Goal: Task Accomplishment & Management: Manage account settings

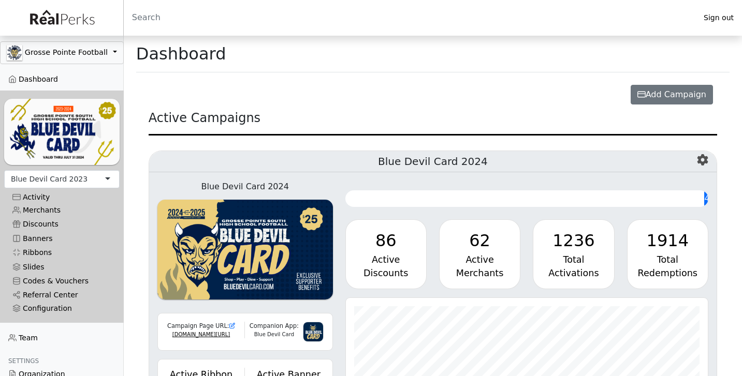
scroll to position [119, 362]
click at [31, 180] on div "Blue Devil Card 2023" at bounding box center [49, 179] width 77 height 11
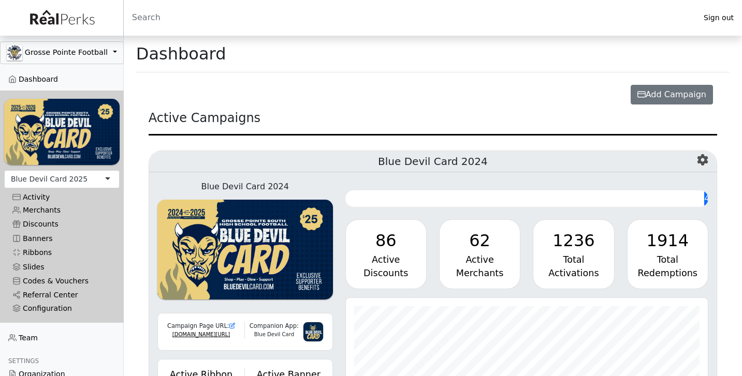
scroll to position [119, 362]
click at [48, 207] on link "Merchants" at bounding box center [61, 210] width 115 height 14
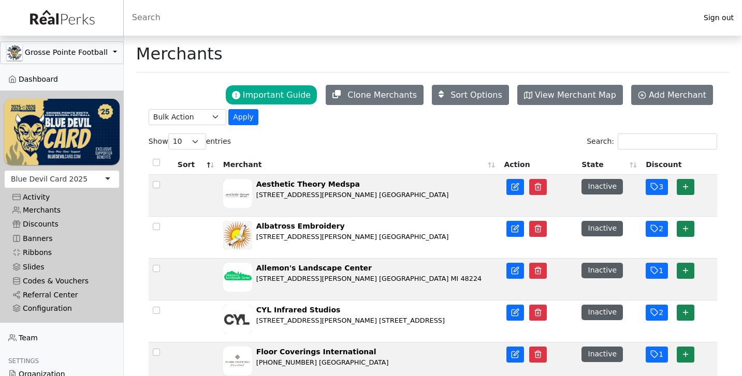
click at [594, 168] on th "State" at bounding box center [609, 164] width 64 height 22
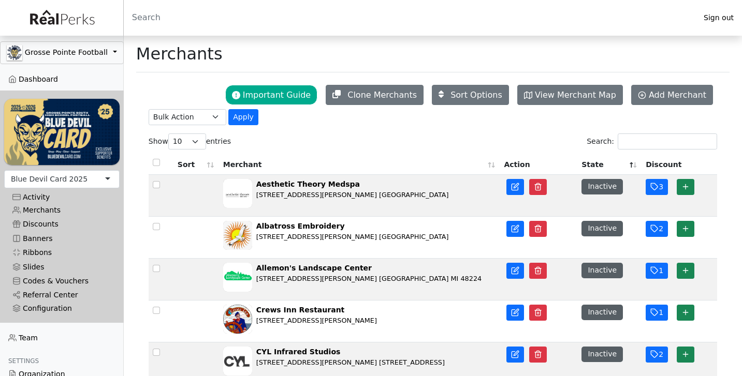
click at [594, 166] on th "State" at bounding box center [609, 164] width 64 height 22
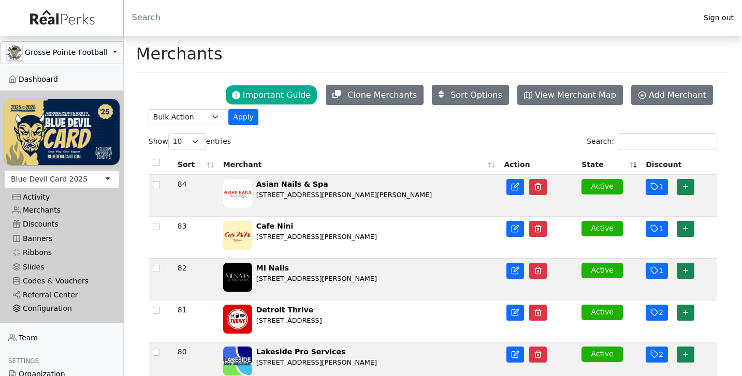
click at [38, 308] on div "Configuration" at bounding box center [61, 308] width 99 height 9
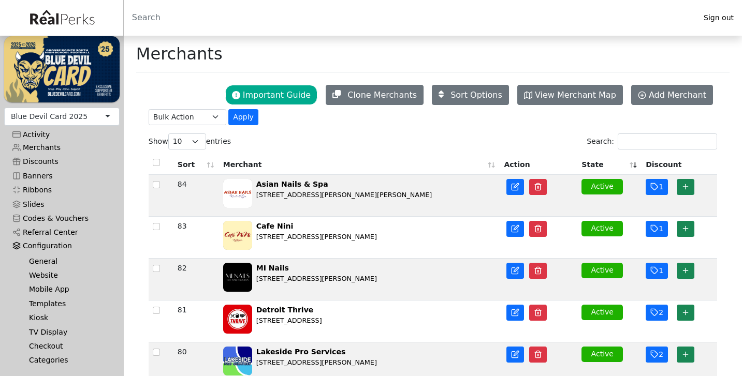
scroll to position [90, 0]
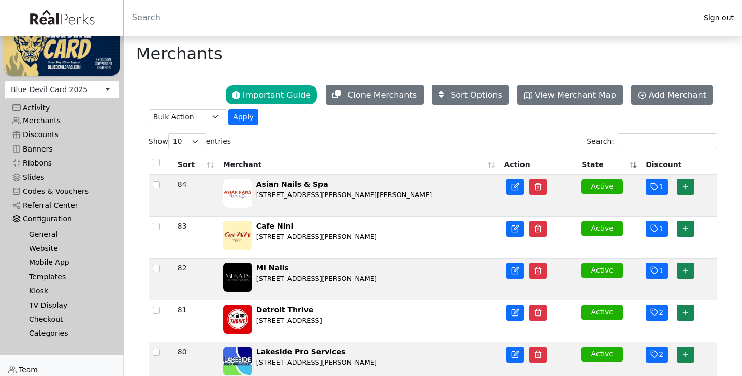
click at [43, 276] on link "Templates" at bounding box center [66, 277] width 91 height 14
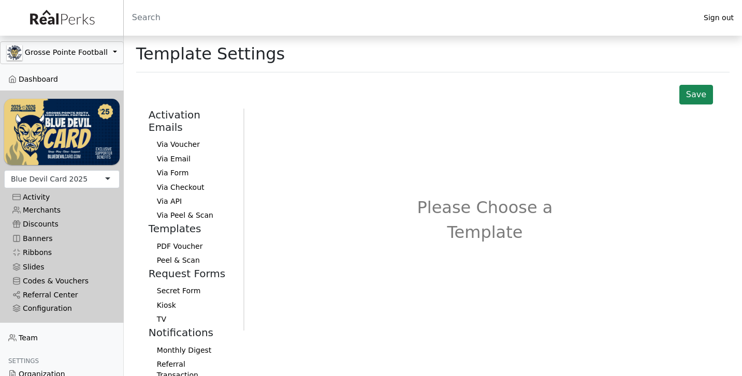
click at [171, 138] on button "Via Voucher" at bounding box center [192, 145] width 86 height 14
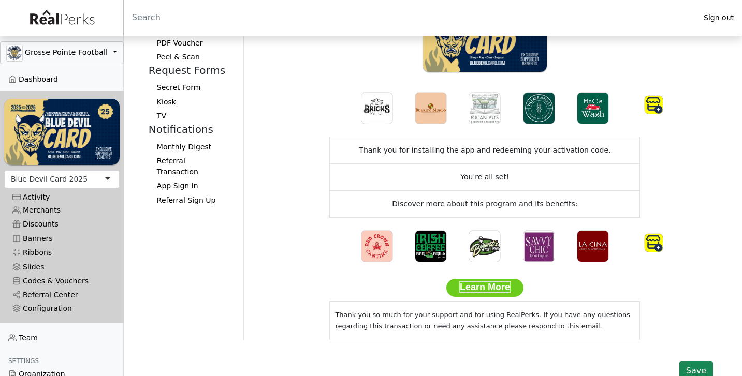
scroll to position [203, 0]
click at [655, 109] on img at bounding box center [653, 105] width 18 height 18
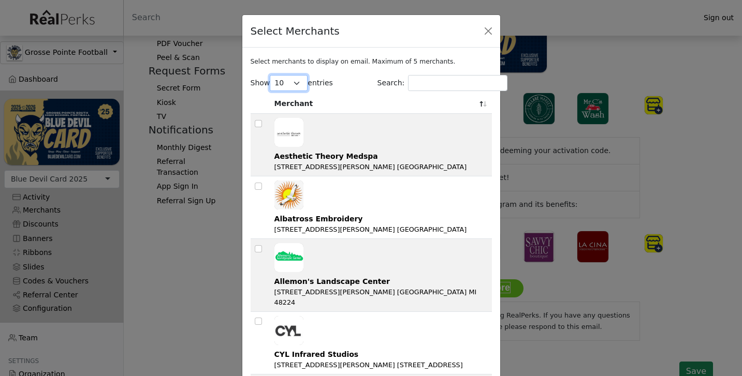
select select "100"
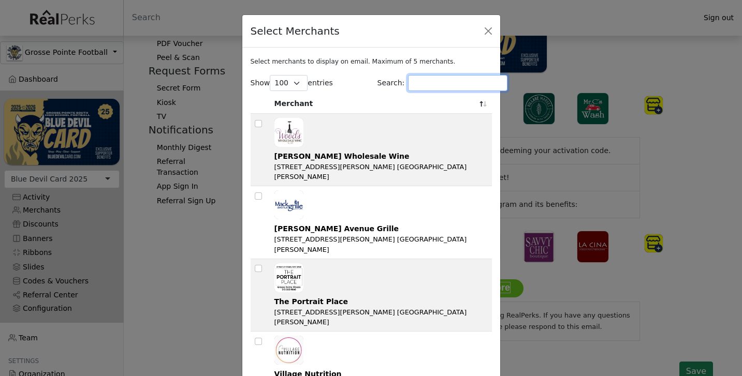
click at [432, 85] on input "Search:" at bounding box center [457, 83] width 99 height 16
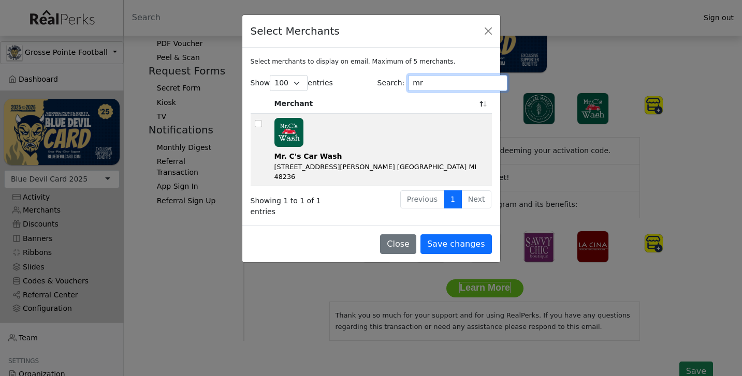
type input "mr"
click at [261, 123] on input "checkbox" at bounding box center [258, 123] width 7 height 7
checkbox input "true"
click at [428, 76] on input "mr" at bounding box center [457, 83] width 99 height 16
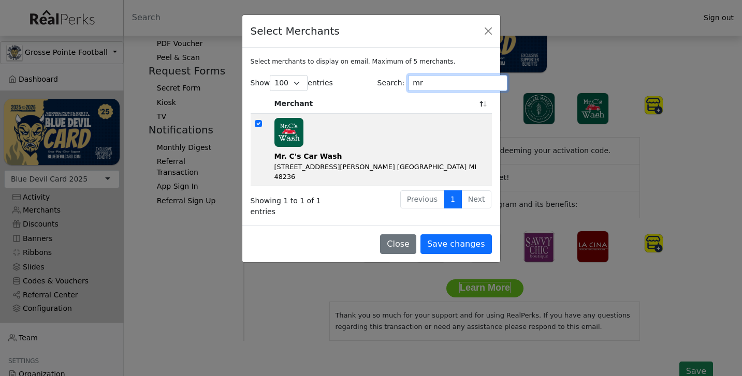
click at [428, 76] on input "mr" at bounding box center [457, 83] width 99 height 16
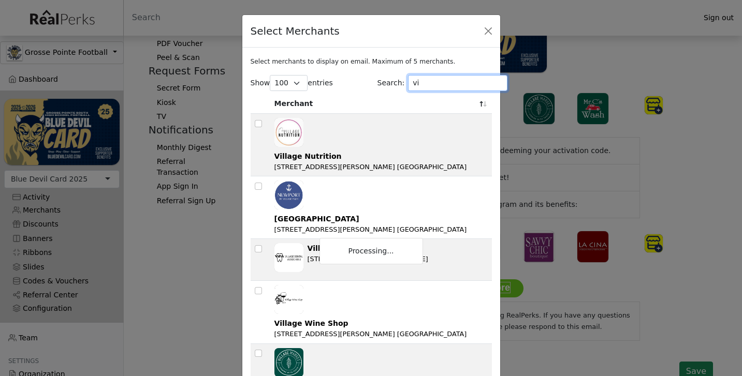
type input "v"
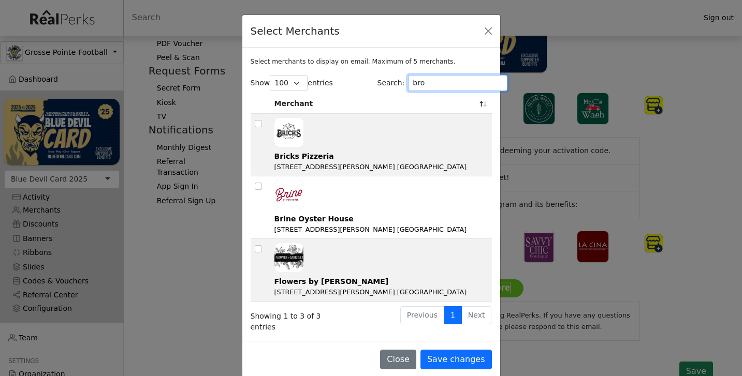
type input "bro"
drag, startPoint x: 356, startPoint y: 84, endPoint x: 256, endPoint y: 123, distance: 107.8
click at [256, 123] on input "checkbox" at bounding box center [258, 123] width 7 height 7
checkbox input "true"
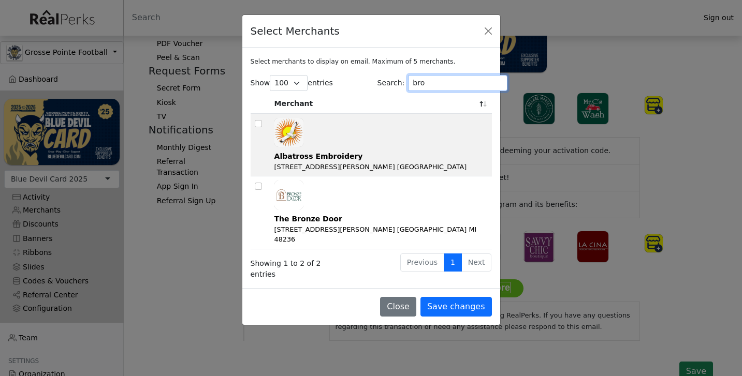
click at [447, 83] on input "bro" at bounding box center [457, 83] width 99 height 16
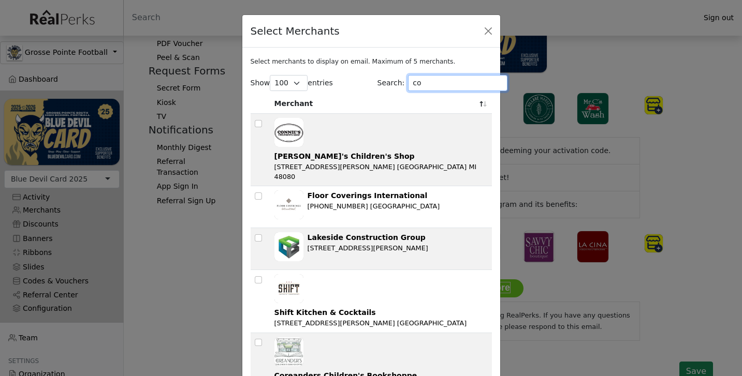
type input "co"
click at [256, 339] on input "checkbox" at bounding box center [258, 342] width 7 height 7
checkbox input "true"
click at [434, 82] on input "co" at bounding box center [457, 83] width 99 height 16
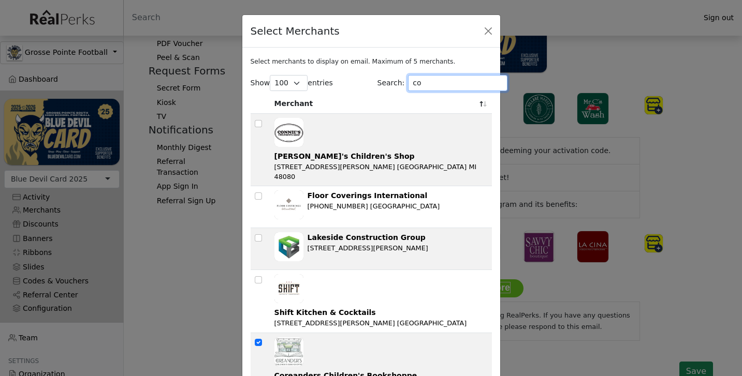
click at [434, 82] on input "co" at bounding box center [457, 83] width 99 height 16
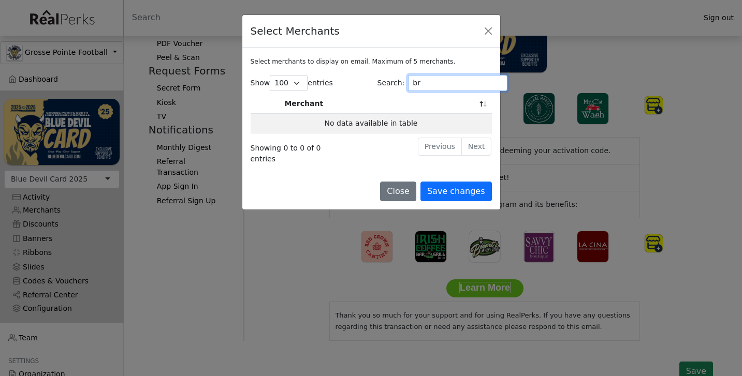
type input "b"
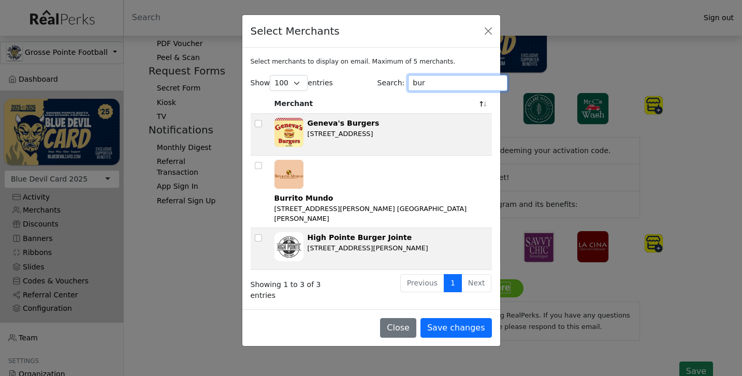
type input "bur"
click at [260, 164] on input "checkbox" at bounding box center [258, 165] width 7 height 7
checkbox input "true"
click at [419, 83] on input "bur" at bounding box center [457, 83] width 99 height 16
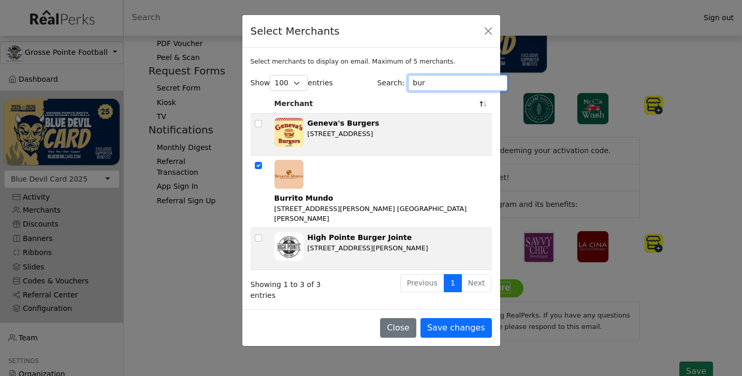
click at [419, 83] on input "bur" at bounding box center [457, 83] width 99 height 16
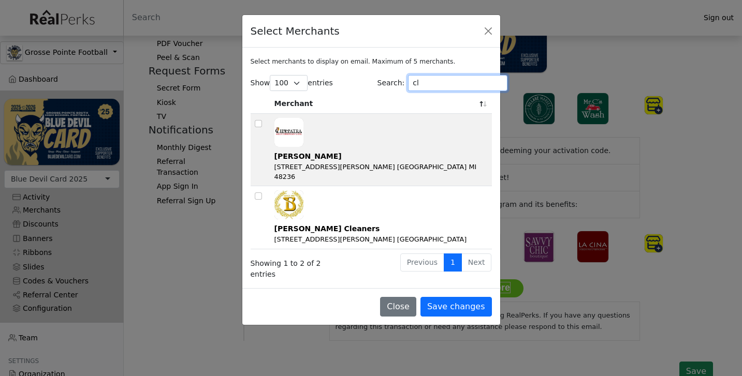
type input "cl"
click at [260, 122] on input "checkbox" at bounding box center [258, 123] width 7 height 7
checkbox input "true"
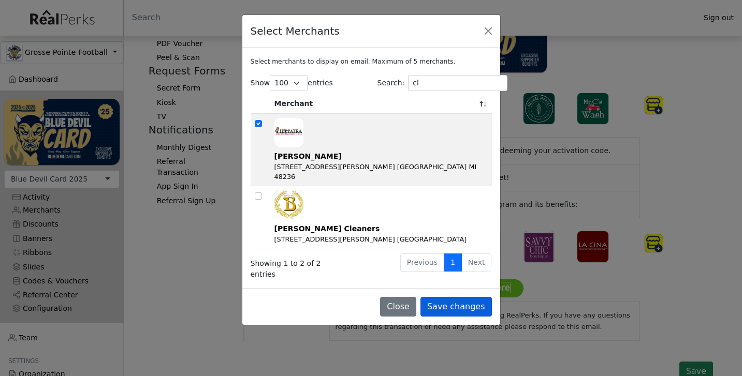
click at [470, 297] on button "Save changes" at bounding box center [455, 307] width 71 height 20
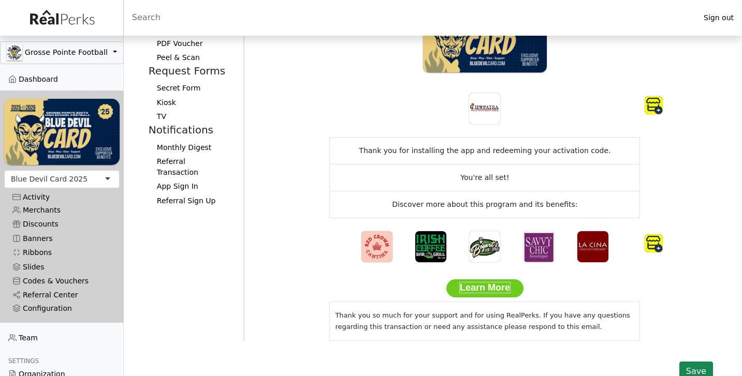
click at [649, 102] on img at bounding box center [653, 105] width 18 height 18
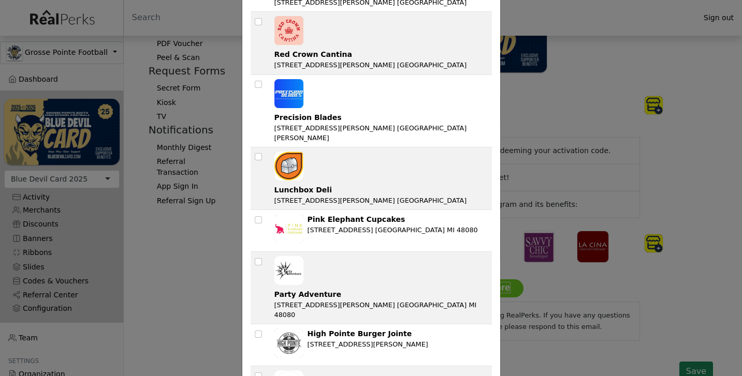
scroll to position [3059, 0]
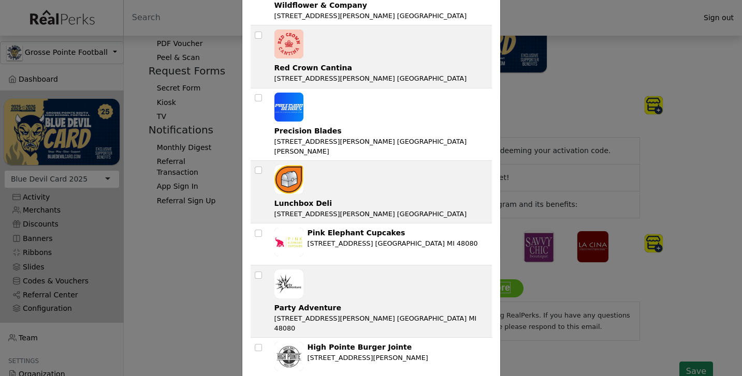
checkbox input "true"
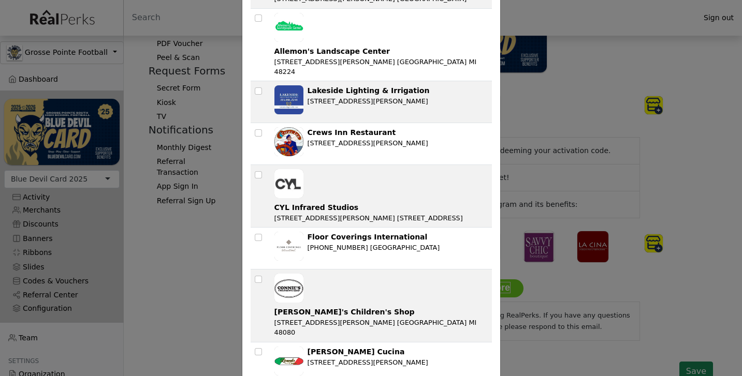
scroll to position [1695, 0]
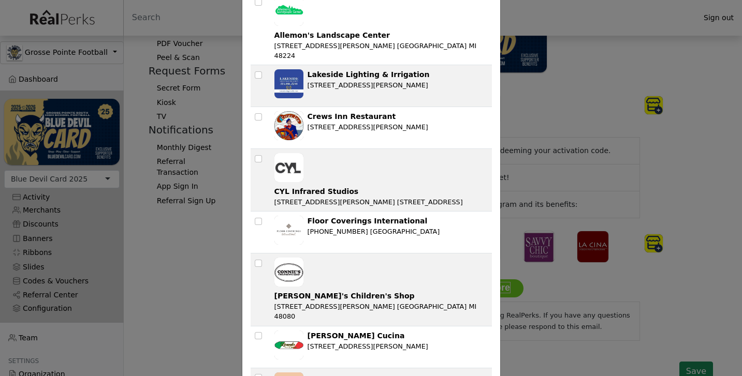
checkbox input "true"
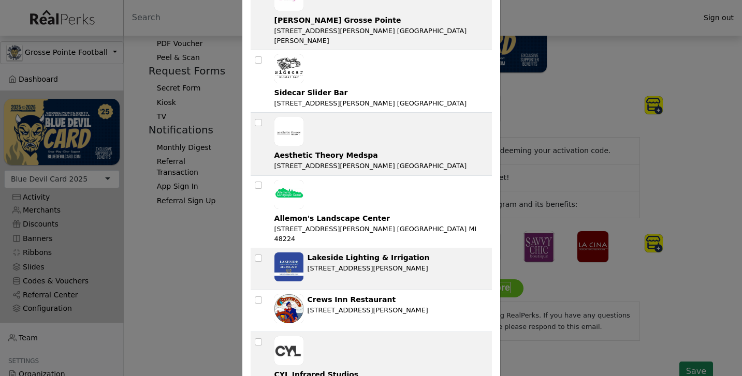
scroll to position [1510, 0]
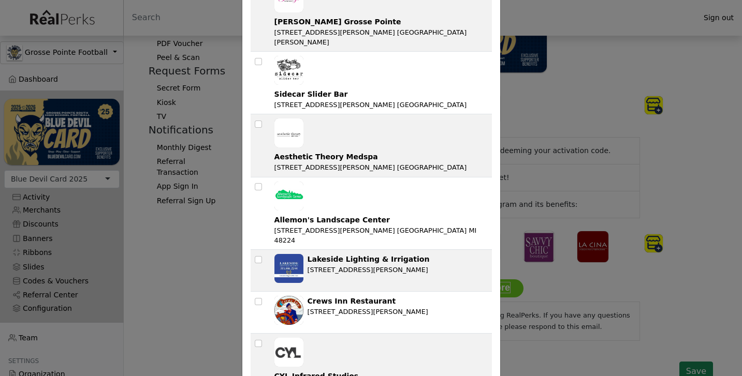
checkbox input "true"
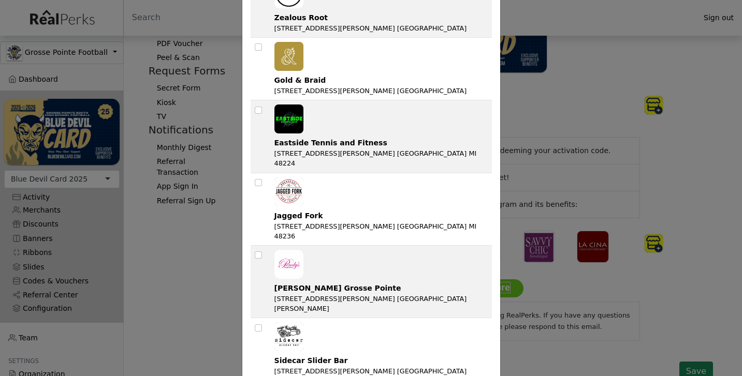
scroll to position [1243, 0]
checkbox input "true"
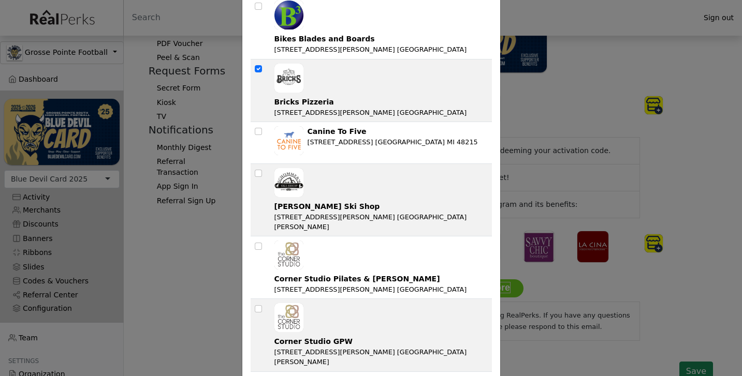
scroll to position [2279, 0]
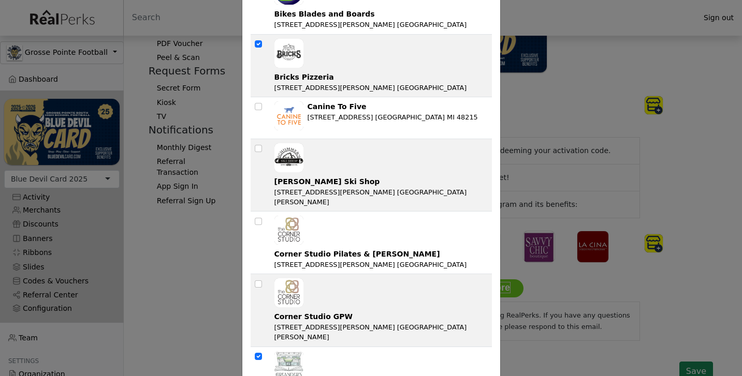
checkbox input "true"
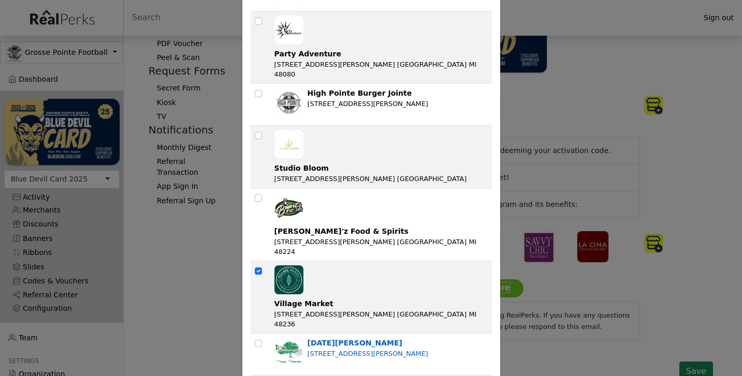
scroll to position [3329, 0]
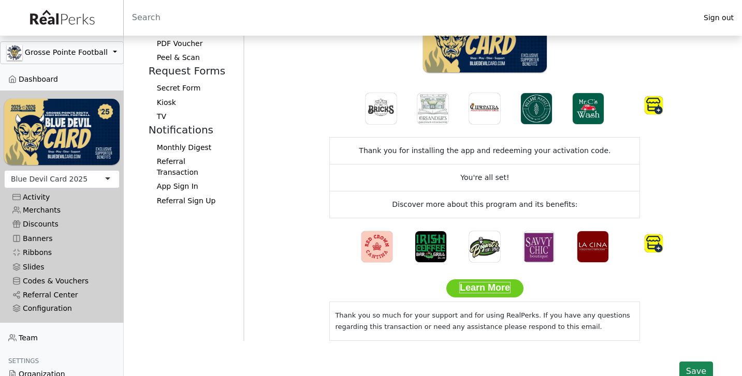
click at [651, 241] on img at bounding box center [653, 243] width 18 height 18
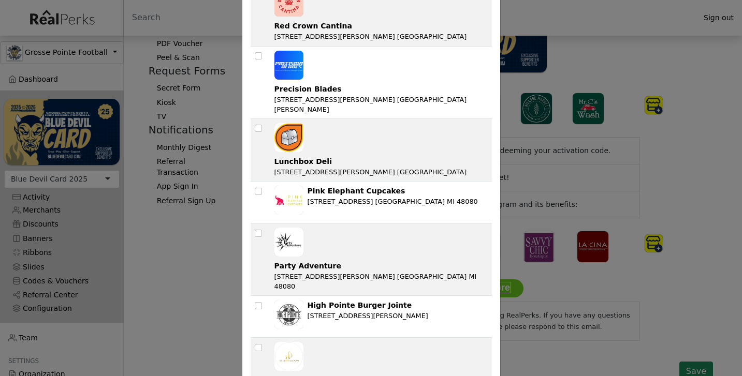
scroll to position [3105, 0]
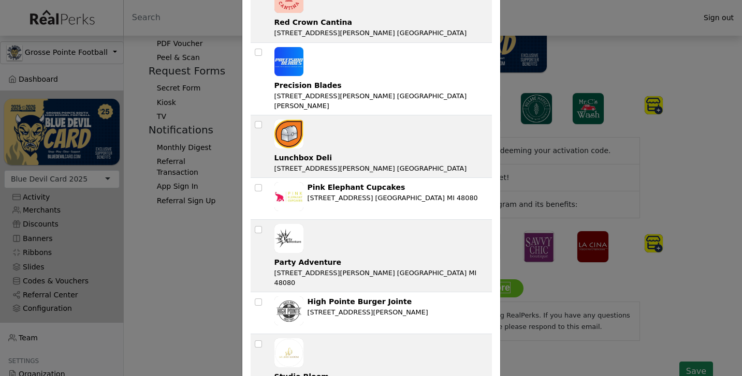
checkbox input "true"
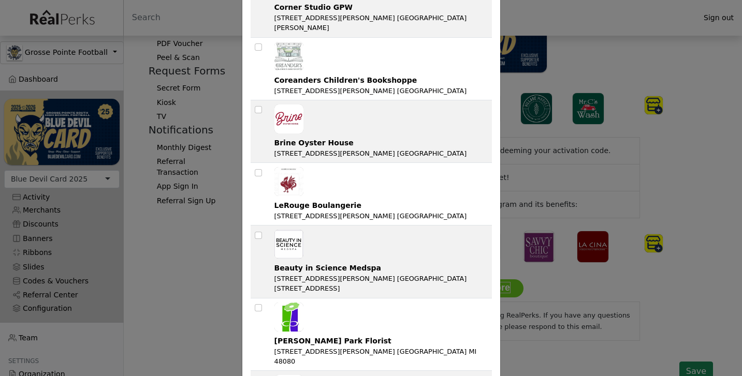
scroll to position [2576, 0]
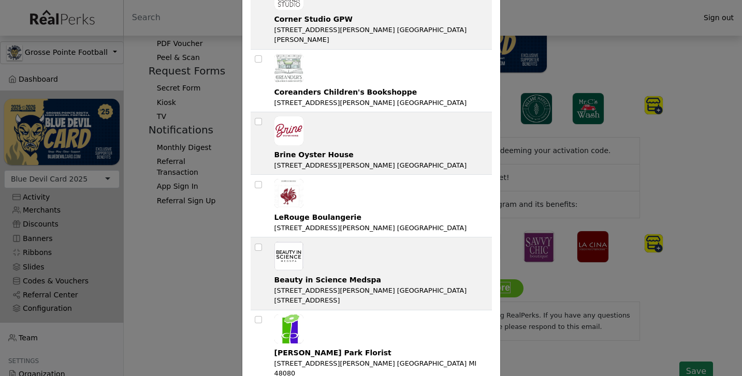
checkbox input "true"
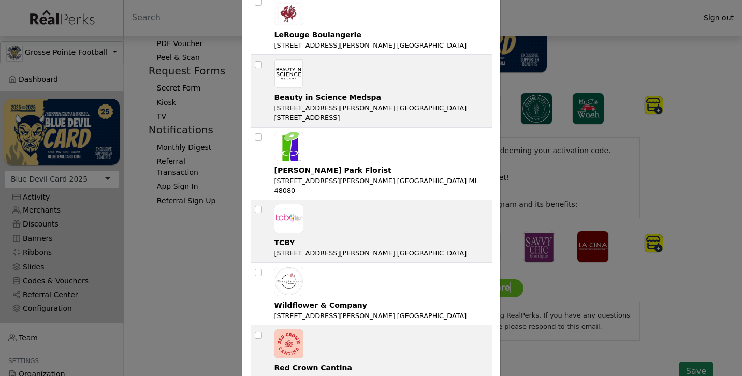
scroll to position [2769, 0]
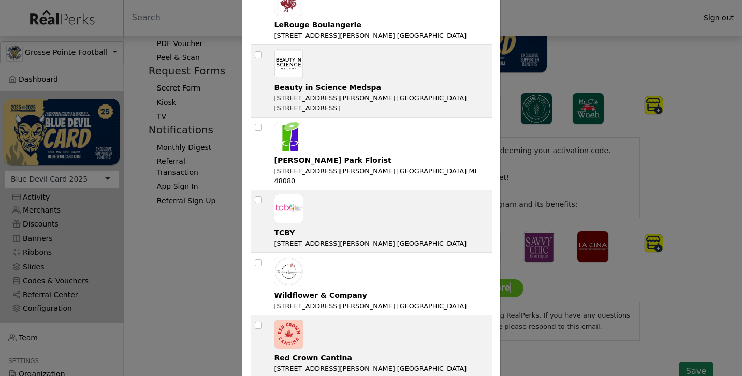
checkbox input "true"
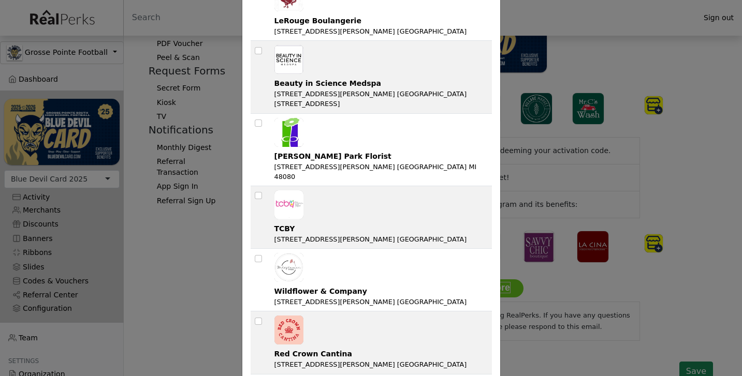
checkbox input "true"
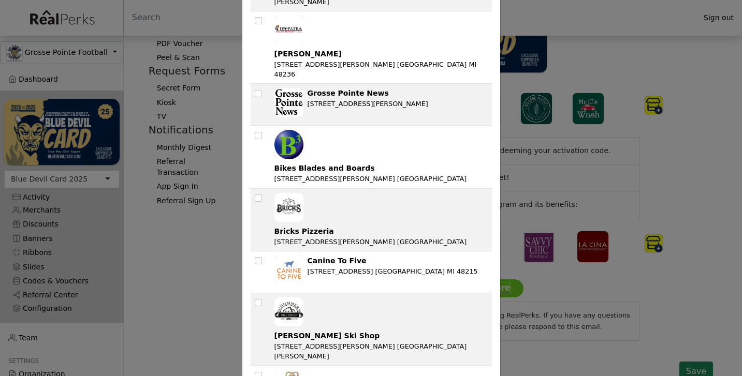
scroll to position [2126, 0]
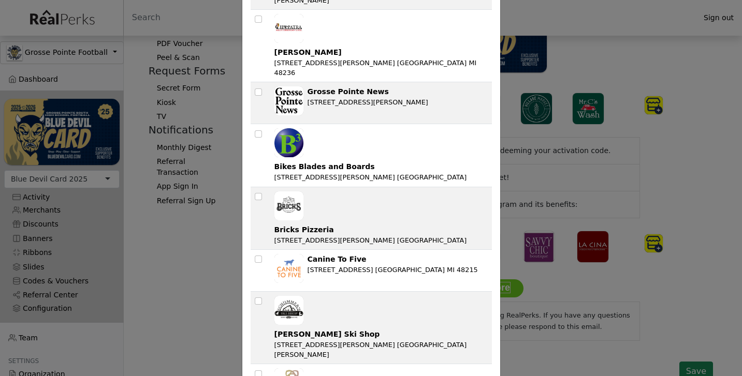
checkbox input "true"
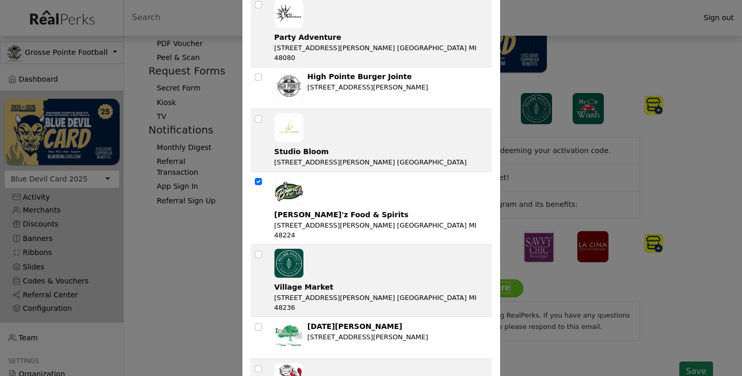
scroll to position [3329, 0]
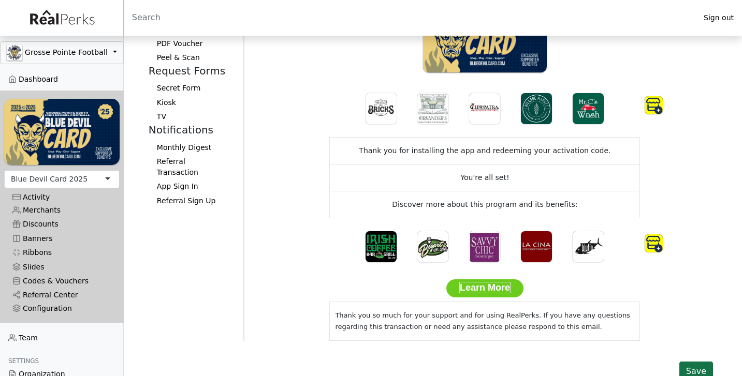
click at [693, 366] on button "Save" at bounding box center [696, 372] width 34 height 20
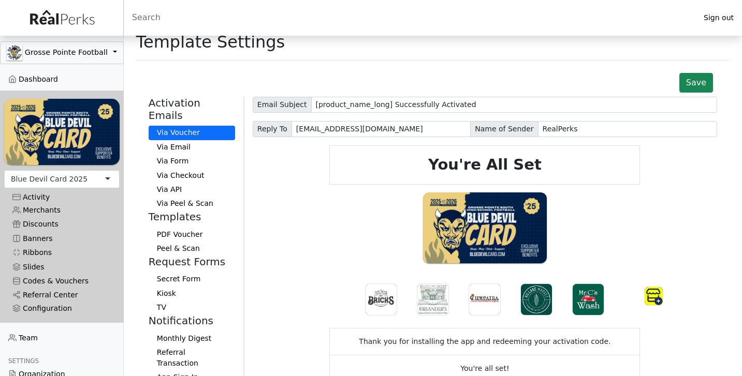
scroll to position [2, 0]
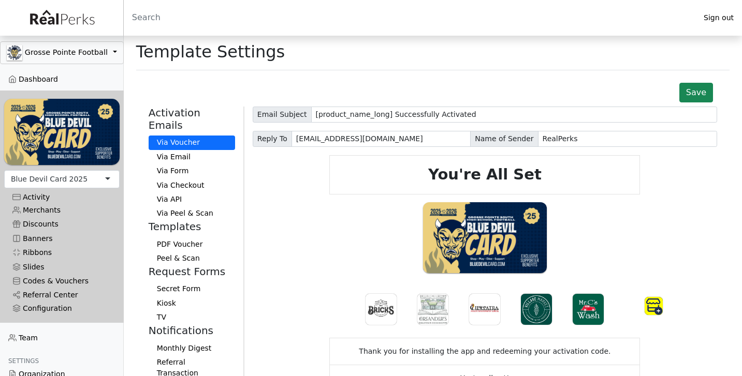
click at [168, 150] on button "Via Email" at bounding box center [192, 157] width 86 height 14
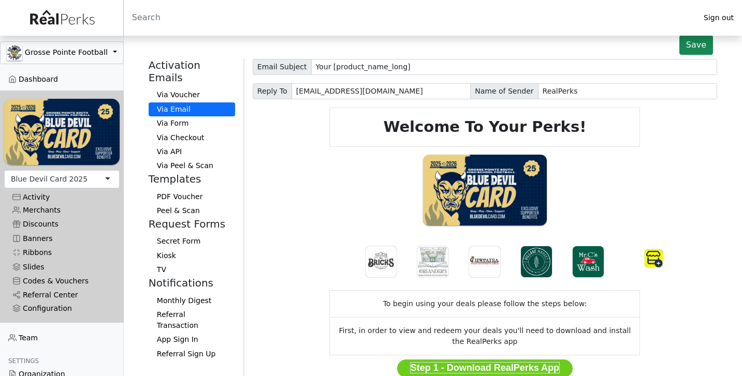
scroll to position [36, 0]
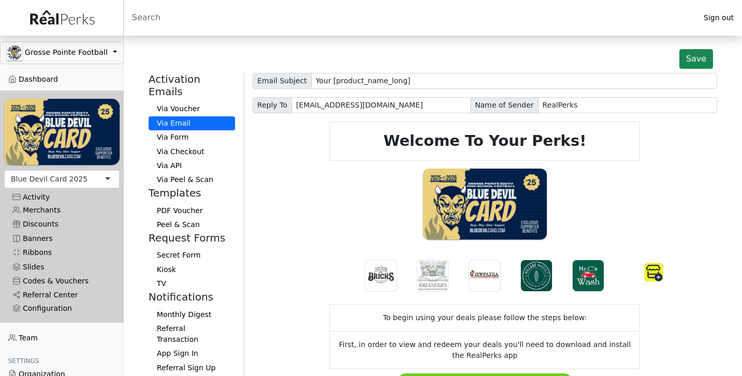
click at [180, 130] on button "Via Form" at bounding box center [192, 137] width 86 height 14
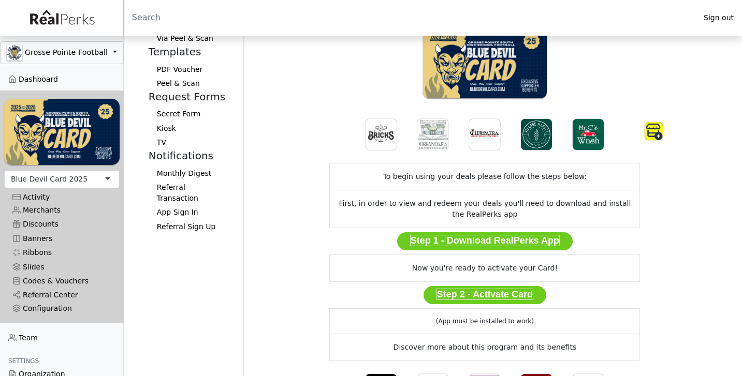
scroll to position [173, 0]
